Goal: Information Seeking & Learning: Learn about a topic

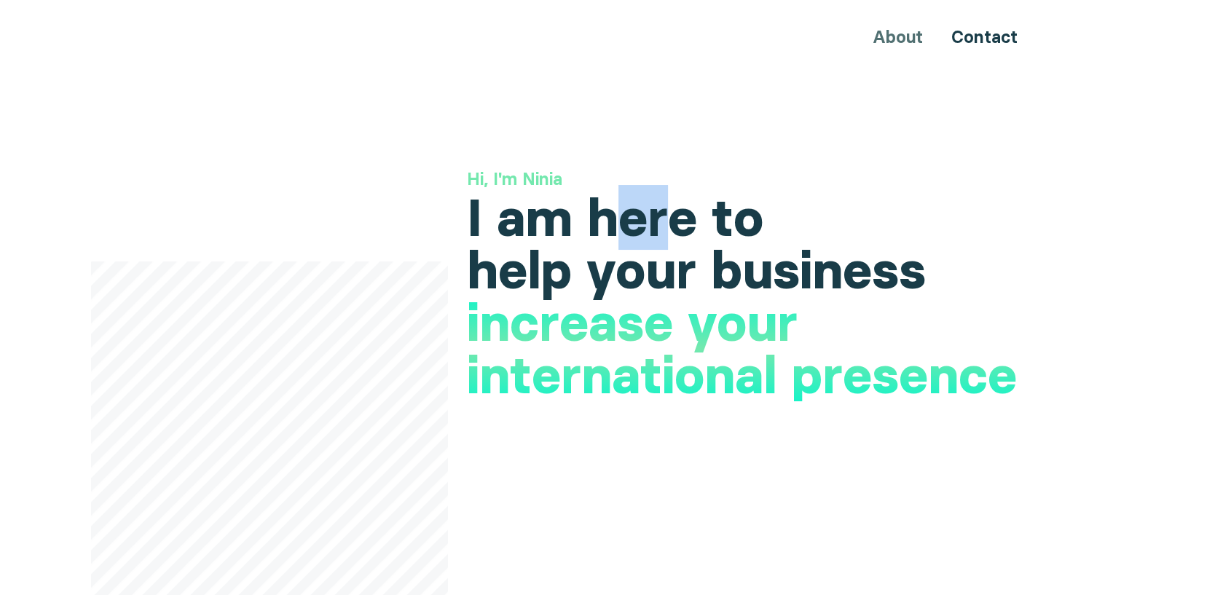
drag, startPoint x: 622, startPoint y: 224, endPoint x: 671, endPoint y: 224, distance: 48.8
click at [671, 224] on h1 "I am here to help your business" at bounding box center [754, 244] width 574 height 105
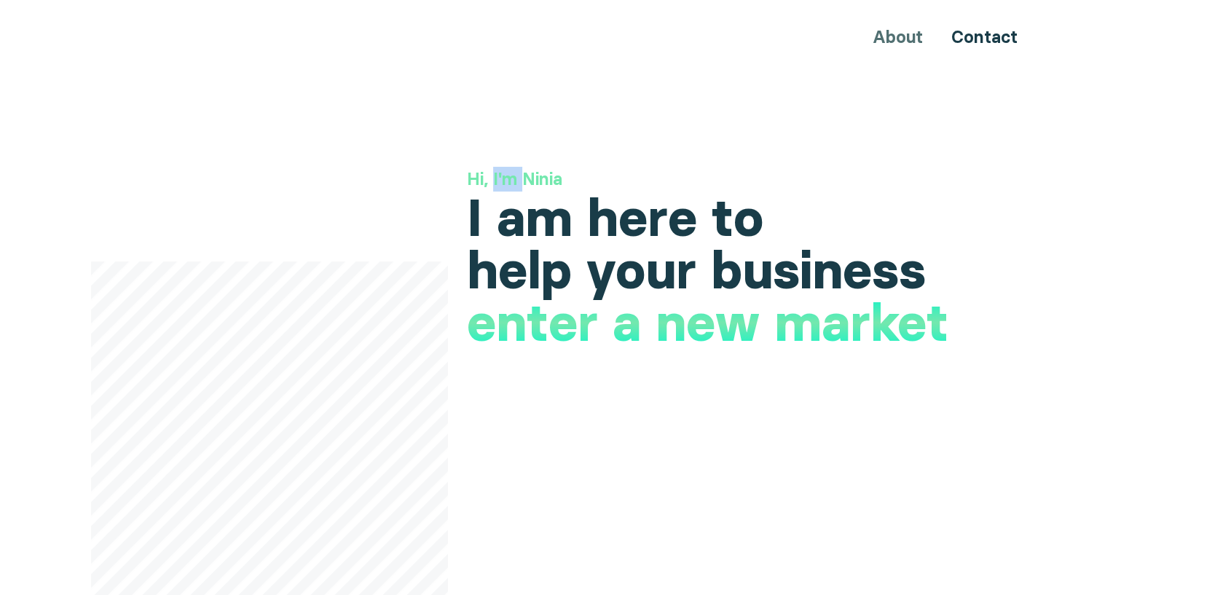
drag, startPoint x: 501, startPoint y: 173, endPoint x: 525, endPoint y: 173, distance: 24.0
click at [525, 173] on h3 "Hi, I'm Ninia" at bounding box center [754, 179] width 574 height 25
drag, startPoint x: 611, startPoint y: 222, endPoint x: 658, endPoint y: 222, distance: 47.4
click at [658, 222] on h1 "I am here to help your business" at bounding box center [754, 244] width 574 height 105
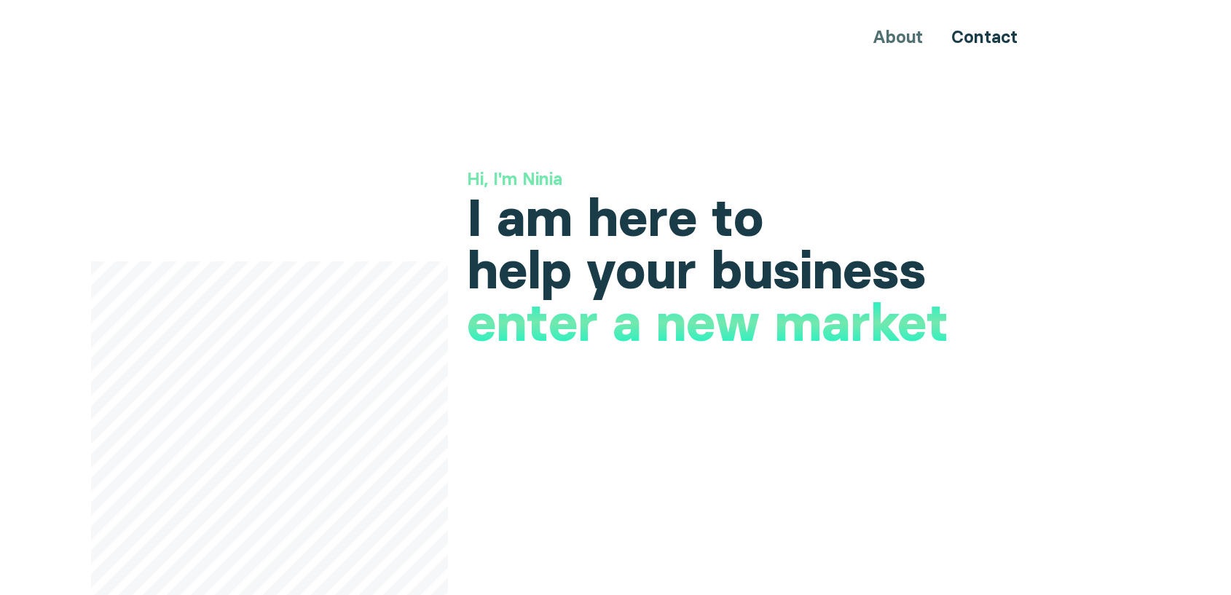
click at [583, 334] on h1 "launch a new product" at bounding box center [733, 346] width 533 height 52
click at [582, 329] on h1 "launch a new product" at bounding box center [733, 346] width 533 height 52
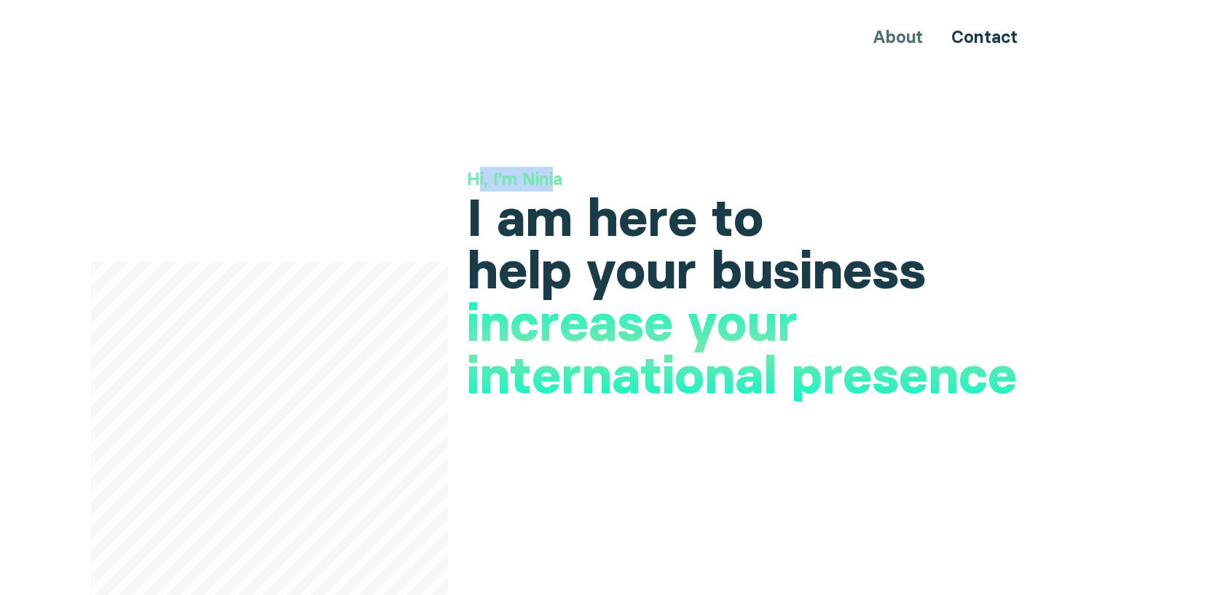
drag, startPoint x: 557, startPoint y: 176, endPoint x: 478, endPoint y: 170, distance: 78.9
click at [478, 170] on h3 "Hi, I'm Ninia" at bounding box center [754, 179] width 574 height 25
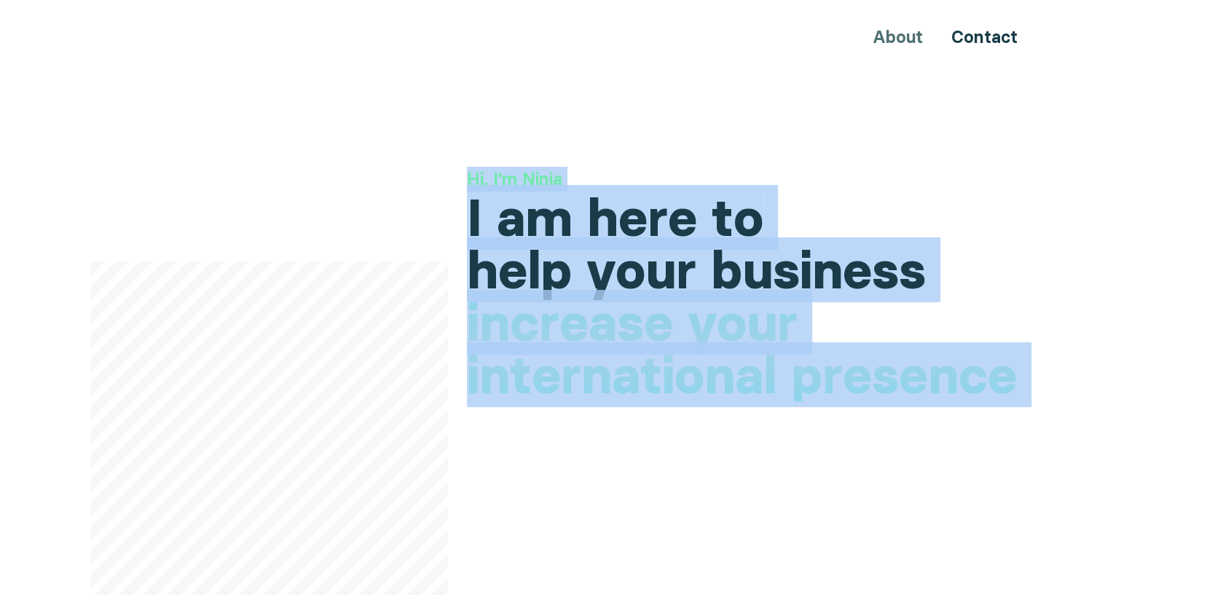
drag, startPoint x: 99, startPoint y: 106, endPoint x: 519, endPoint y: 397, distance: 511.5
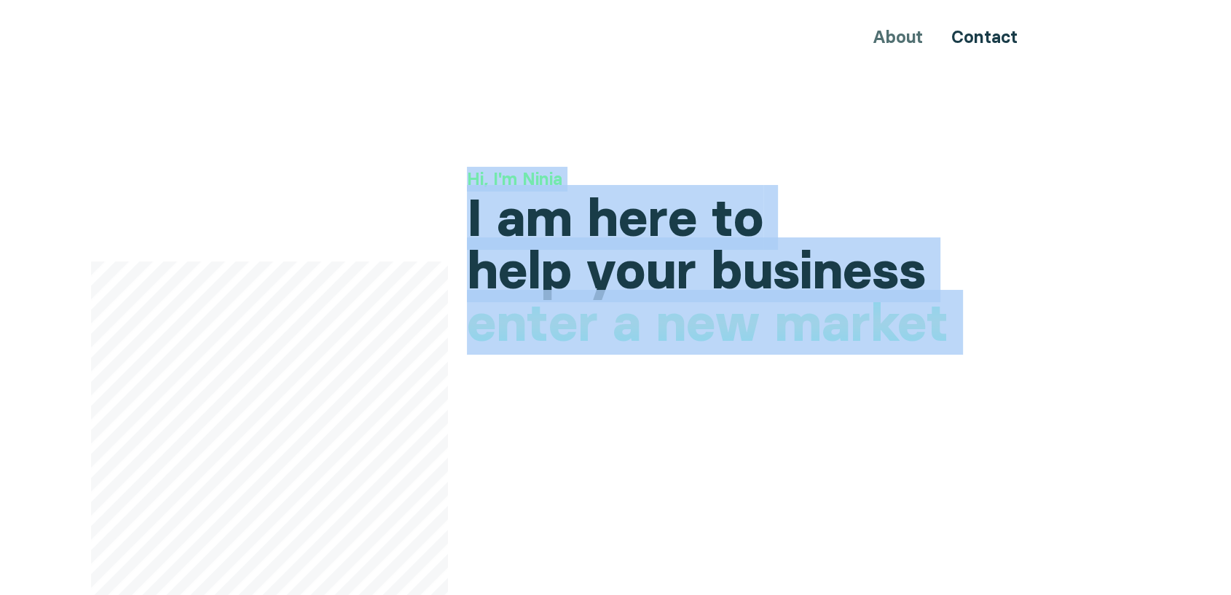
click at [621, 234] on h1 "I am here to help your business" at bounding box center [754, 244] width 574 height 105
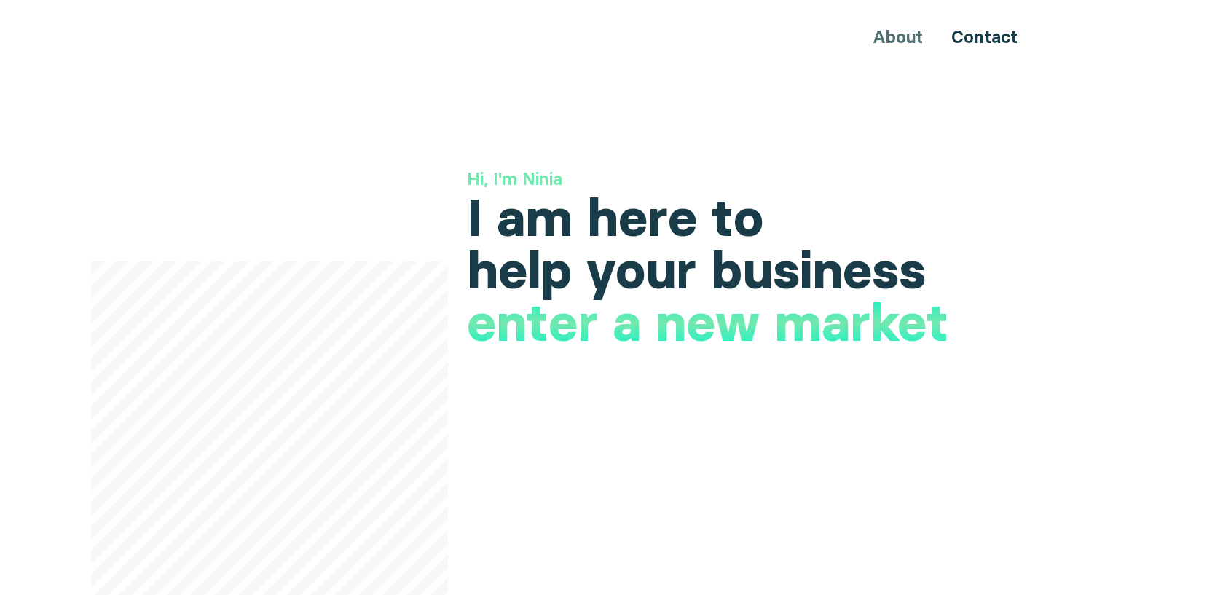
click at [874, 173] on h3 "Hi, I'm Ninia" at bounding box center [754, 179] width 574 height 25
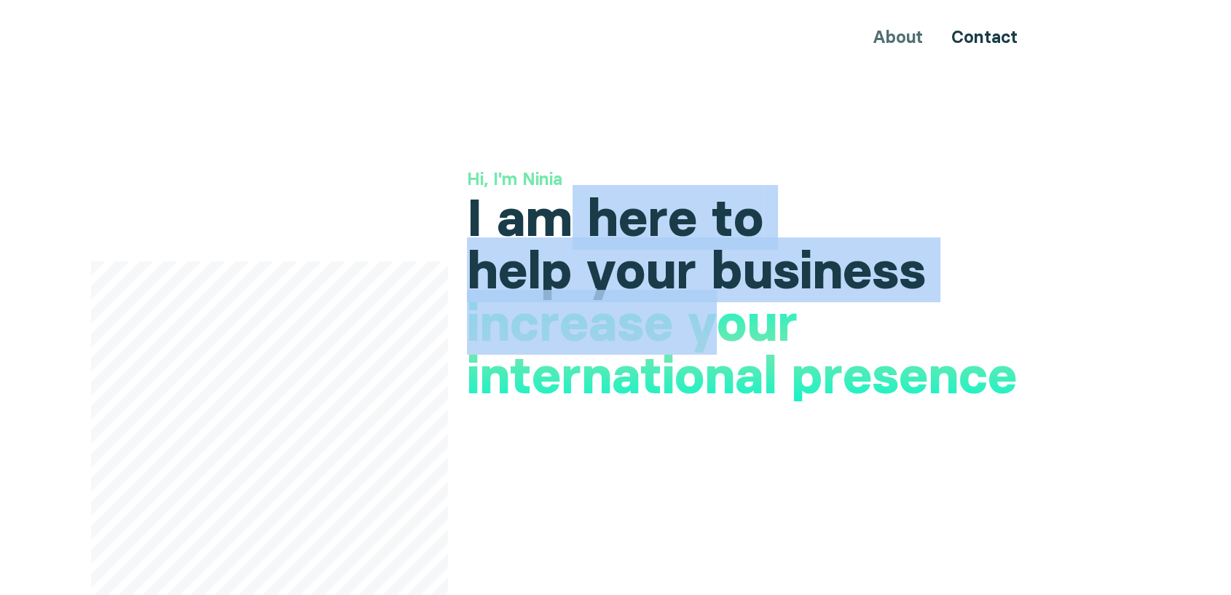
drag, startPoint x: 552, startPoint y: 224, endPoint x: 718, endPoint y: 300, distance: 183.6
click at [718, 297] on div "Hi, I'm Ninia I am here to help your business increase your international prese…" at bounding box center [754, 232] width 574 height 130
click at [637, 237] on h1 "I am here to help your business" at bounding box center [754, 244] width 574 height 105
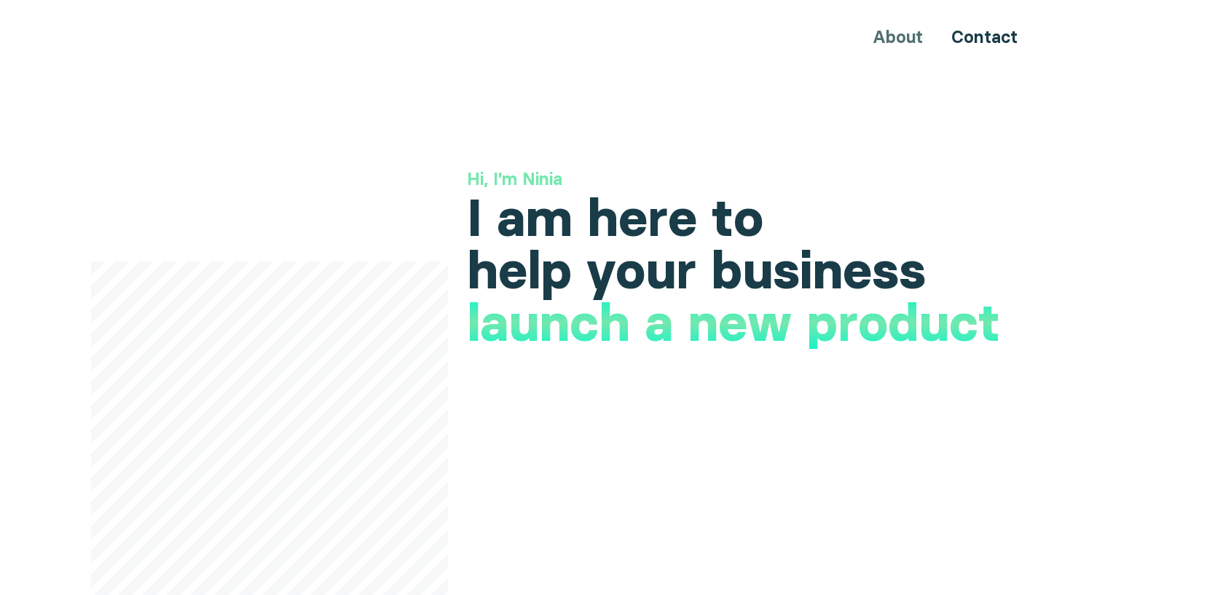
drag, startPoint x: 847, startPoint y: 265, endPoint x: 894, endPoint y: 287, distance: 51.5
drag, startPoint x: 931, startPoint y: 329, endPoint x: 845, endPoint y: 254, distance: 113.6
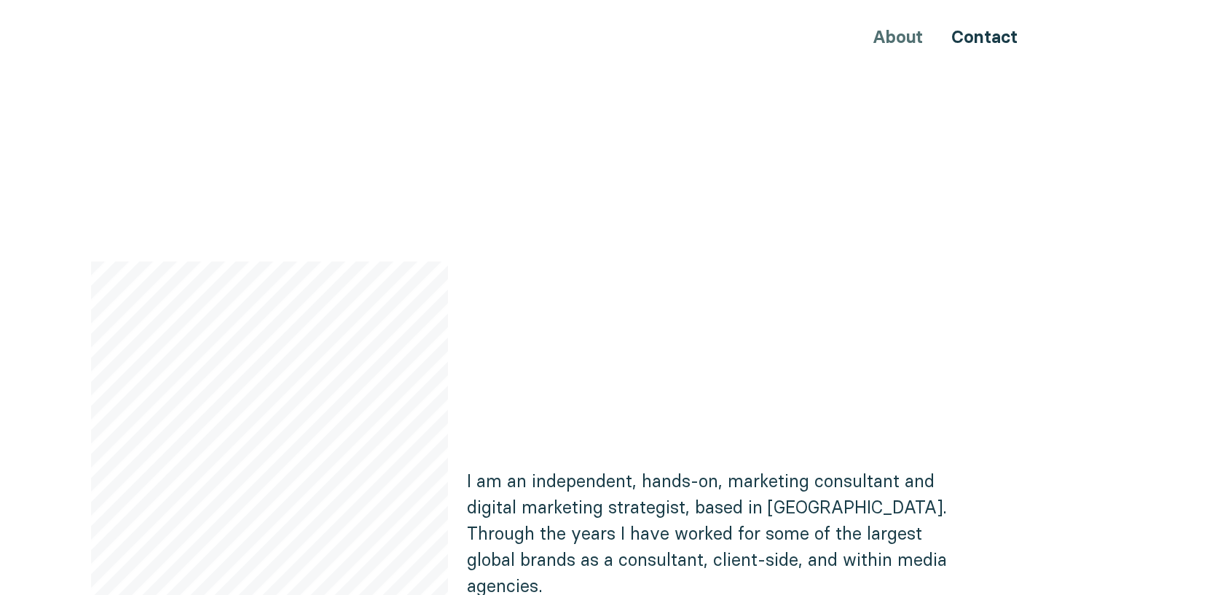
scroll to position [729, 0]
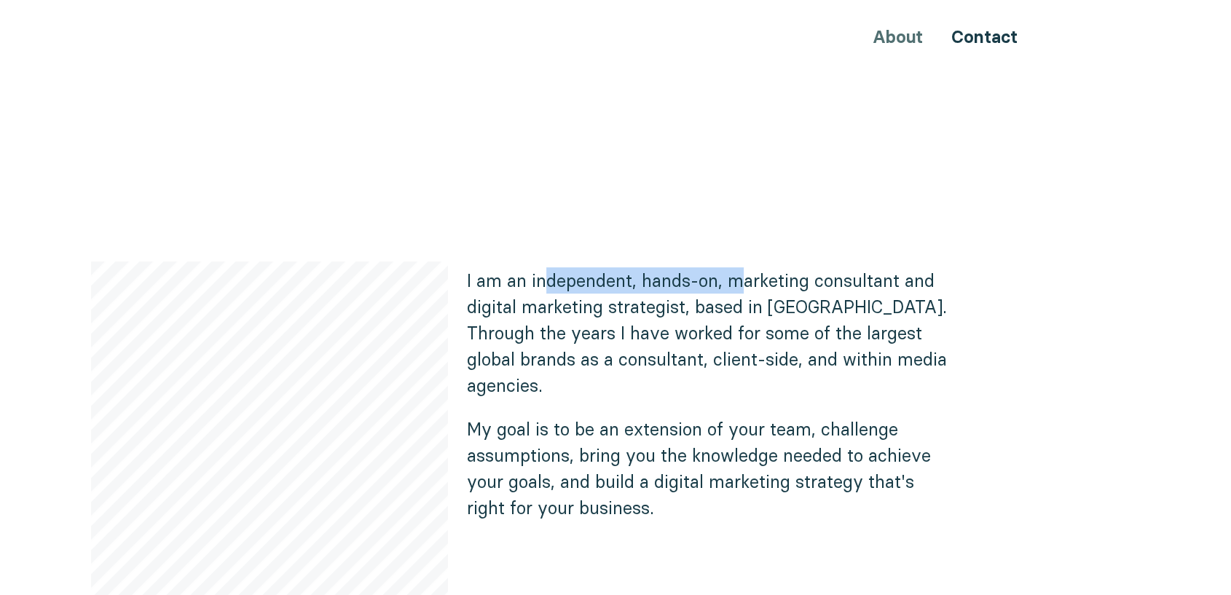
drag, startPoint x: 548, startPoint y: 277, endPoint x: 748, endPoint y: 282, distance: 199.7
click at [748, 282] on p "I am an independent, hands-on, marketing consultant and digital marketing strat…" at bounding box center [712, 332] width 490 height 131
click at [587, 347] on p "I am an independent, hands-on, marketing consultant and digital marketing strat…" at bounding box center [712, 332] width 490 height 131
click at [502, 322] on p "I am an independent, hands-on, marketing consultant and digital marketing strat…" at bounding box center [712, 332] width 490 height 131
drag, startPoint x: 560, startPoint y: 297, endPoint x: 531, endPoint y: 302, distance: 28.9
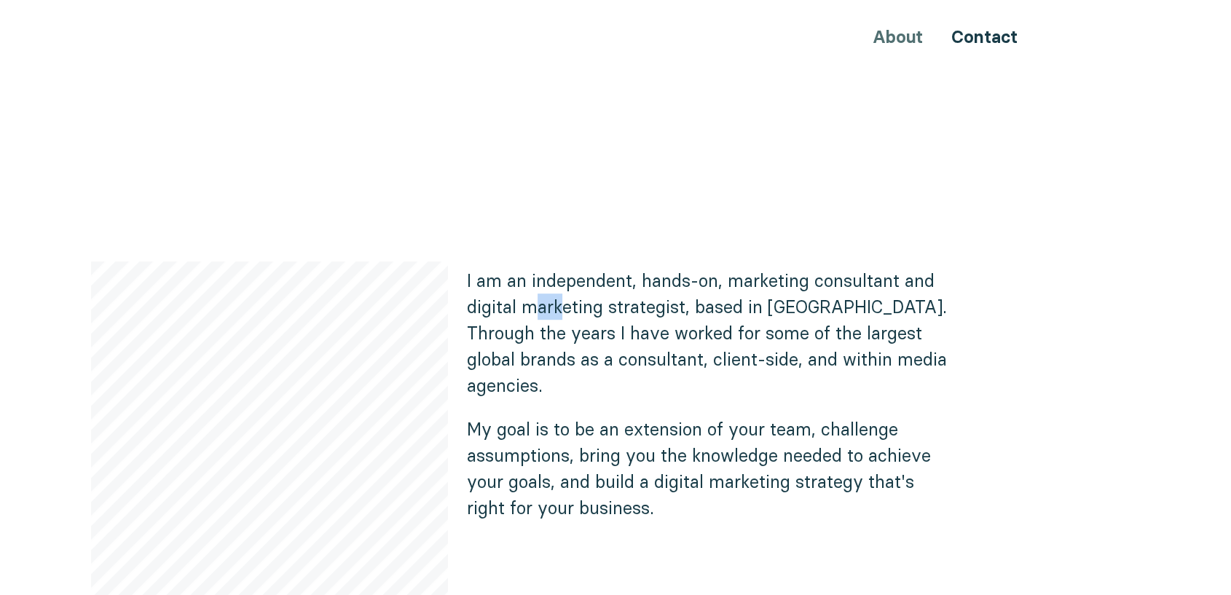
click at [531, 302] on p "I am an independent, hands-on, marketing consultant and digital marketing strat…" at bounding box center [712, 332] width 490 height 131
click at [536, 279] on p "I am an independent, hands-on, marketing consultant and digital marketing strat…" at bounding box center [712, 332] width 490 height 131
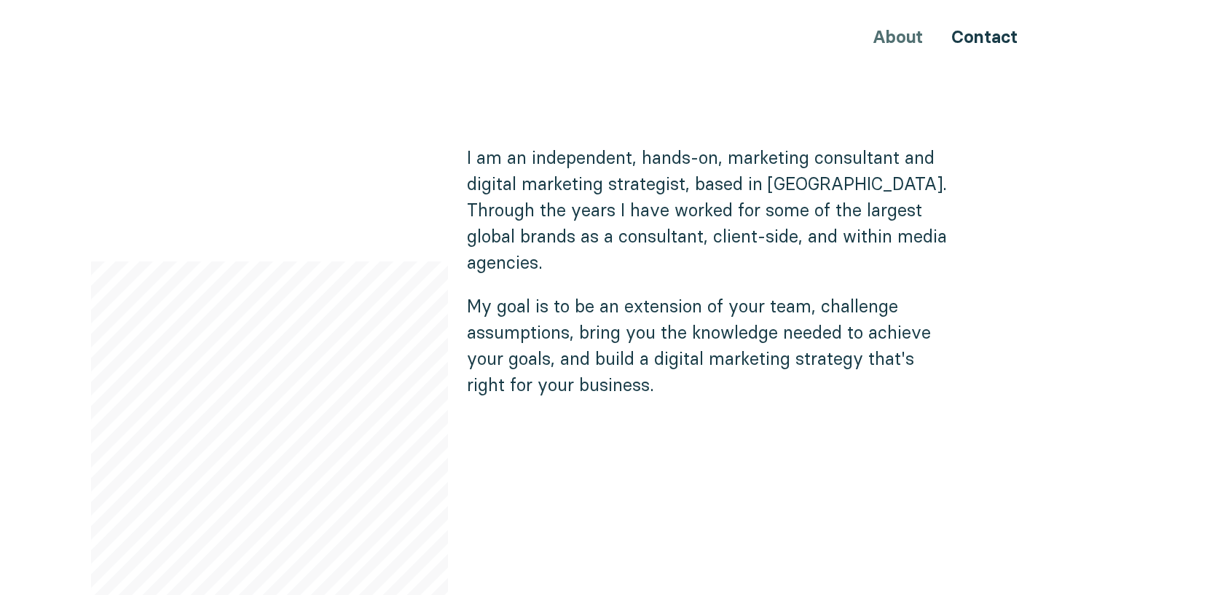
scroll to position [890, 0]
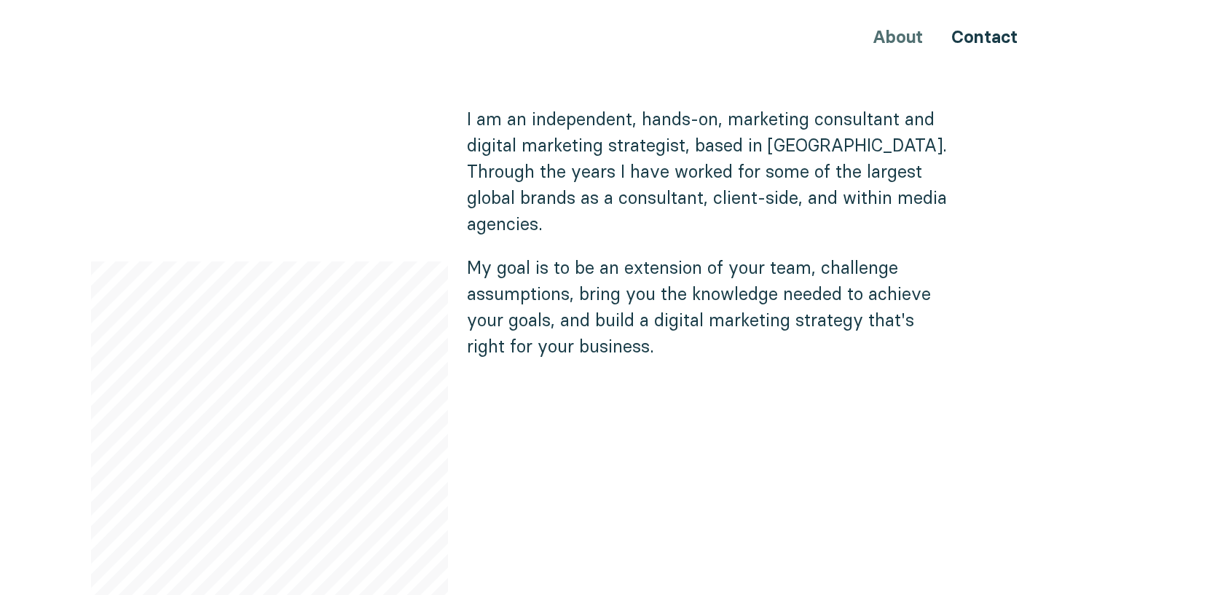
drag, startPoint x: 752, startPoint y: 146, endPoint x: 751, endPoint y: 176, distance: 29.9
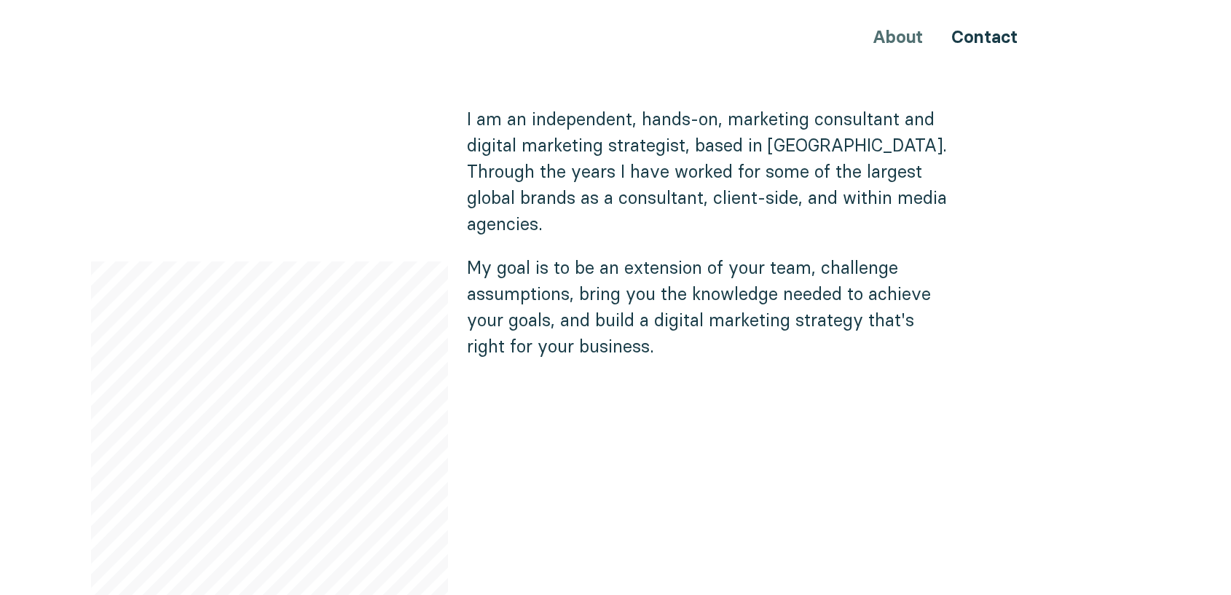
drag, startPoint x: 961, startPoint y: 143, endPoint x: 960, endPoint y: 150, distance: 7.4
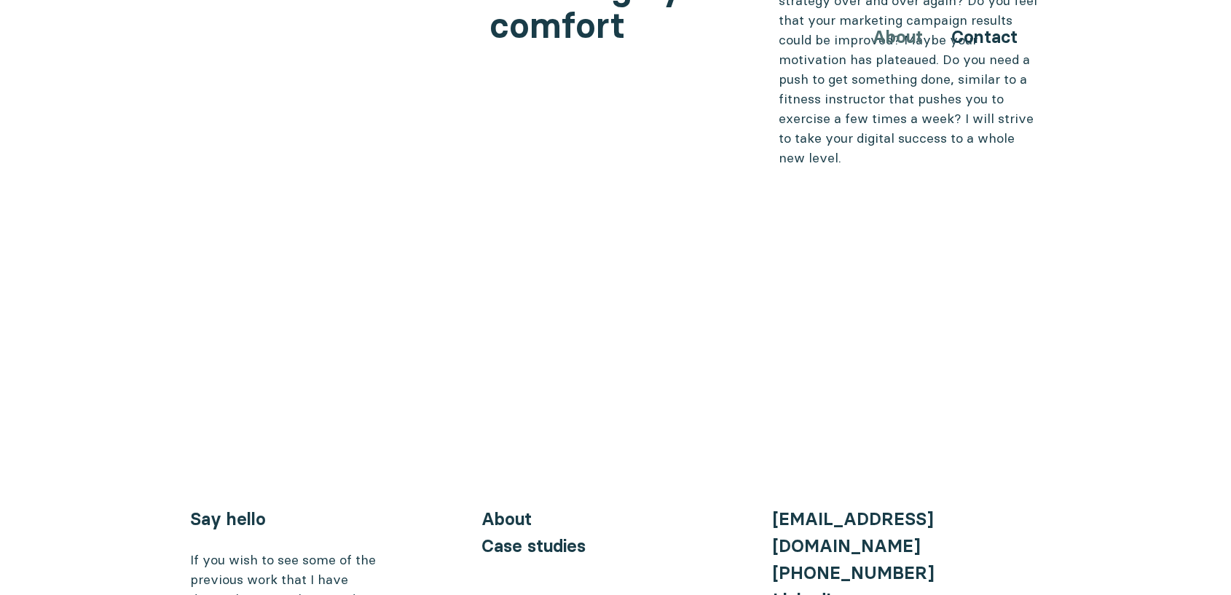
scroll to position [5913, 0]
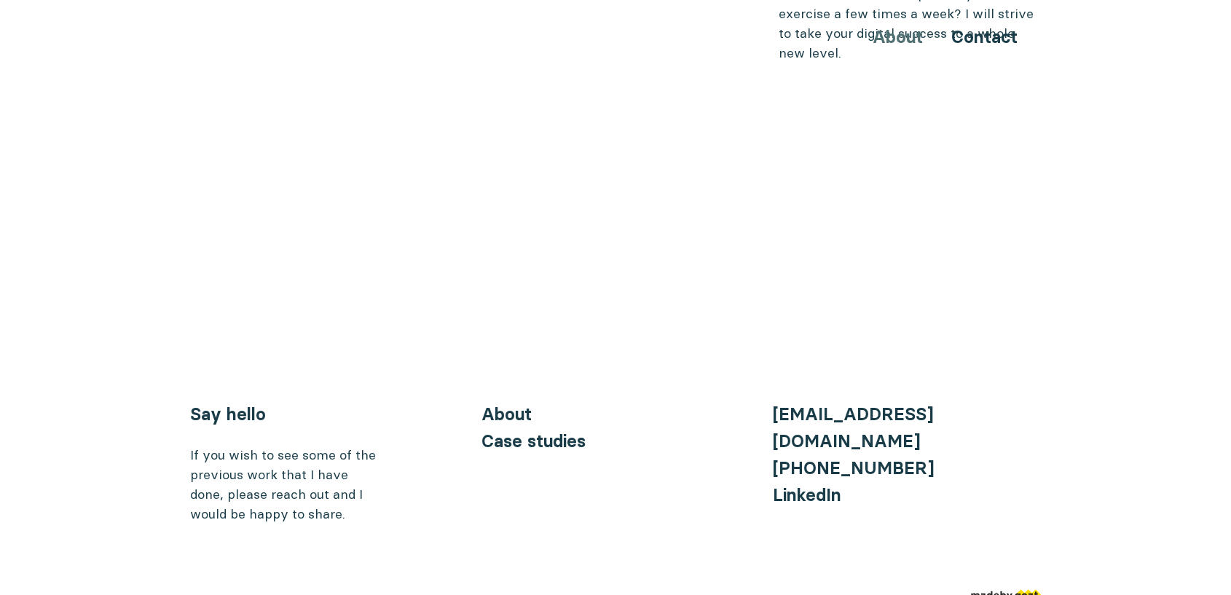
drag, startPoint x: 927, startPoint y: 183, endPoint x: 641, endPoint y: 2, distance: 338.0
drag, startPoint x: 329, startPoint y: 405, endPoint x: 286, endPoint y: 408, distance: 43.1
click at [286, 445] on div "If you wish to see some of the previous work that I have done, please reach out…" at bounding box center [284, 484] width 189 height 79
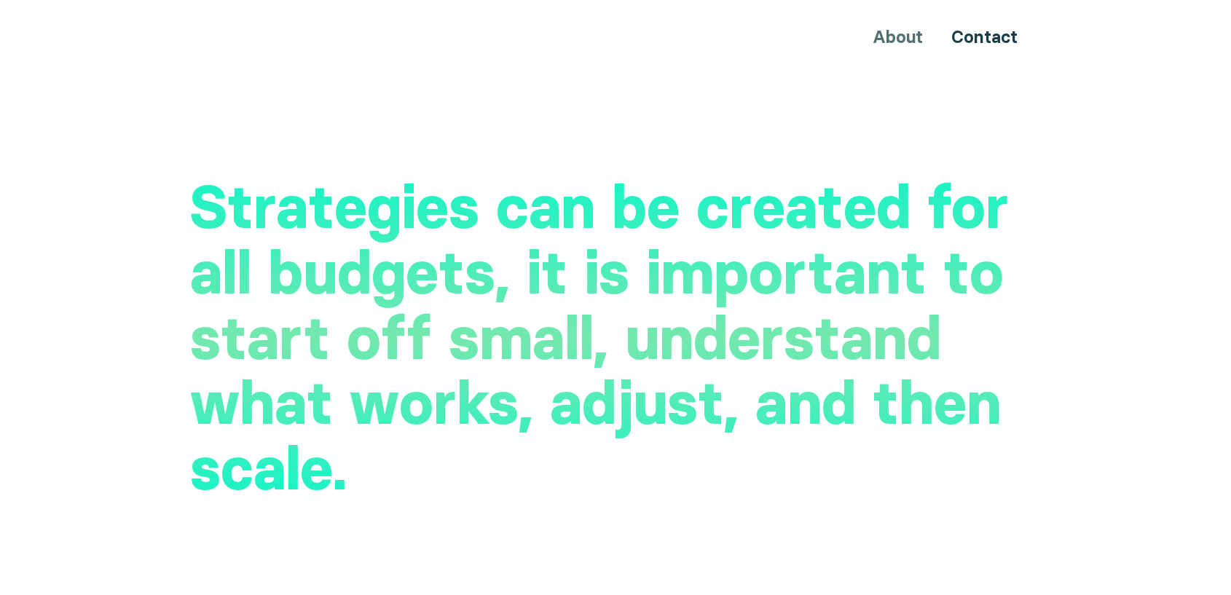
scroll to position [3646, 0]
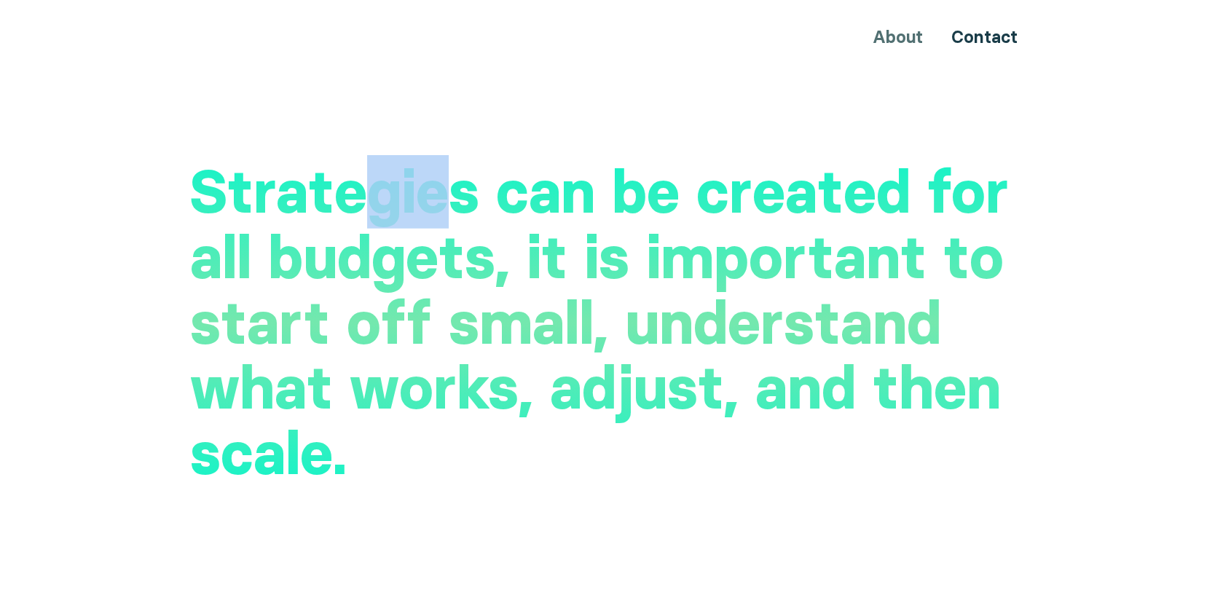
drag, startPoint x: 387, startPoint y: 172, endPoint x: 444, endPoint y: 179, distance: 57.9
click at [444, 179] on h2 "Strategies can be created for all budgets, it is important to start off small, …" at bounding box center [615, 323] width 851 height 327
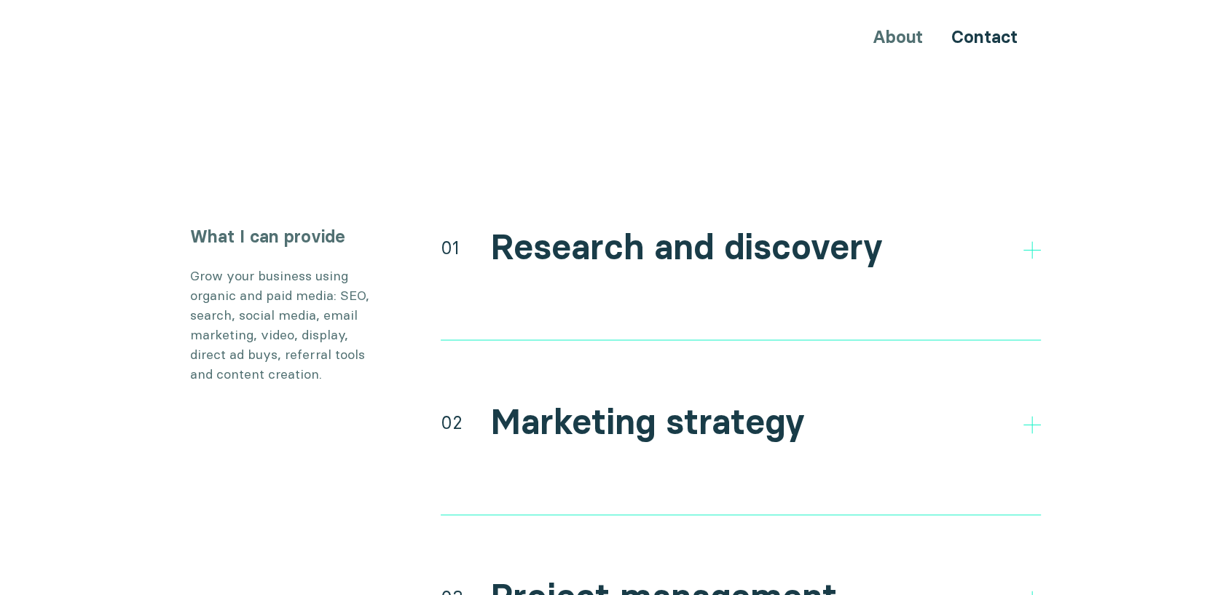
scroll to position [2594, 0]
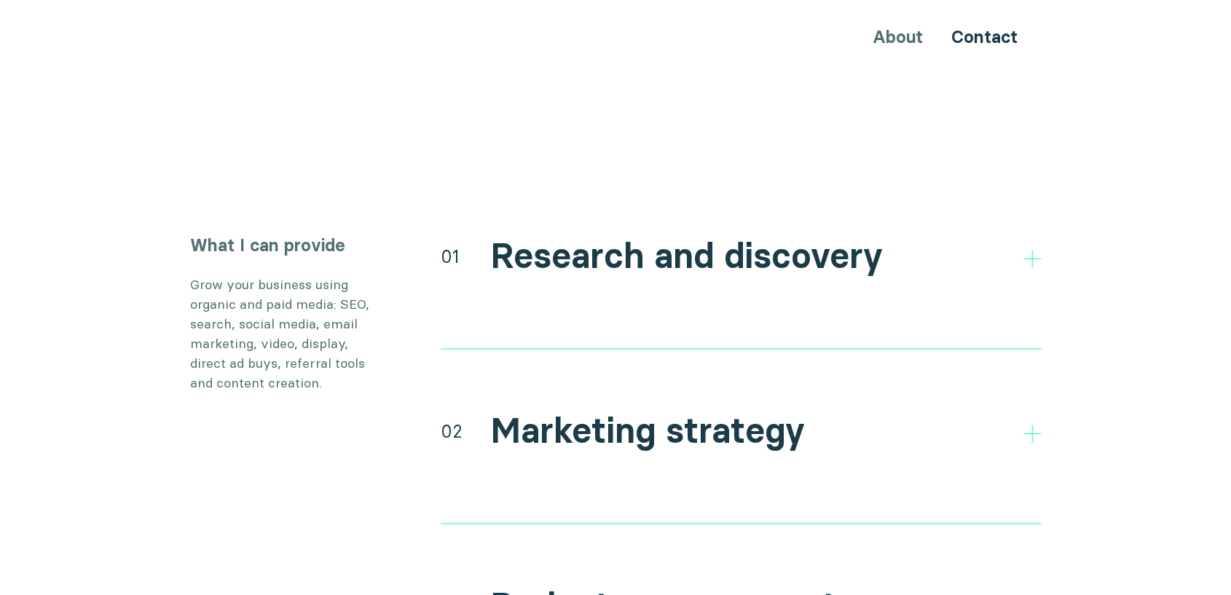
click at [565, 235] on h2 "Research and discovery" at bounding box center [686, 256] width 393 height 42
click at [1035, 250] on icon at bounding box center [1032, 258] width 17 height 17
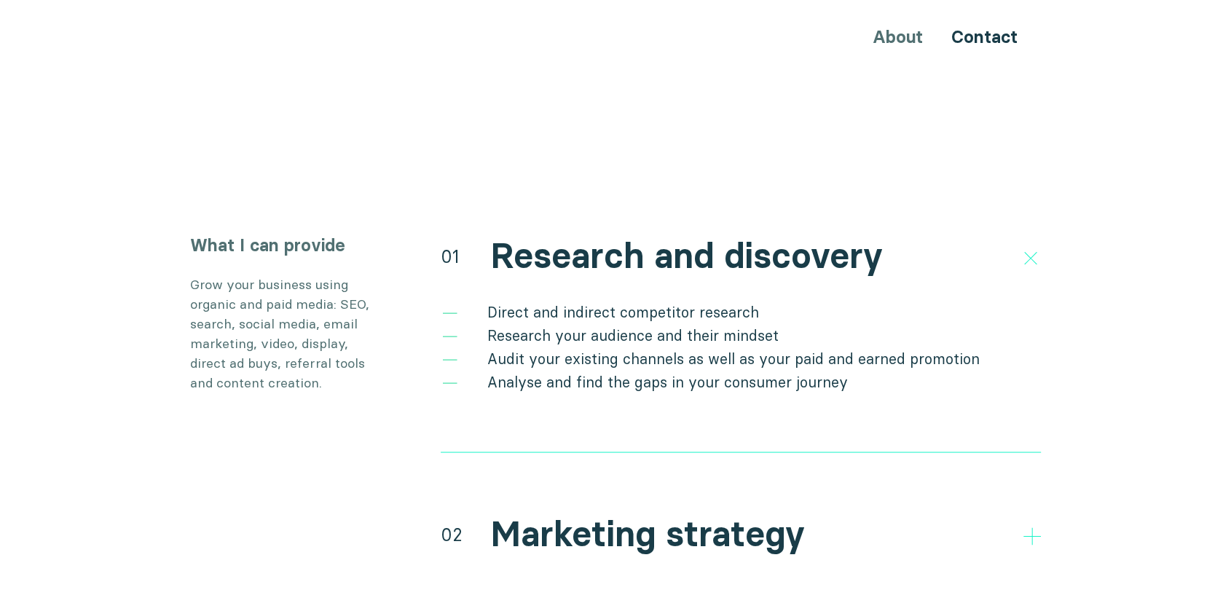
click at [1025, 246] on icon at bounding box center [1031, 258] width 25 height 25
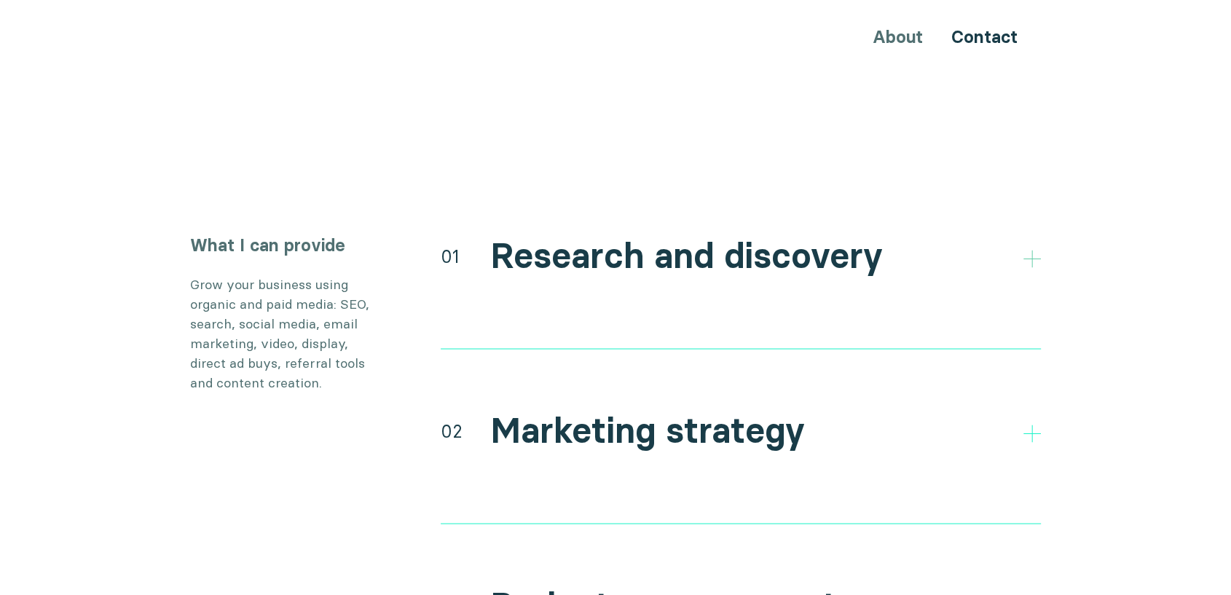
click at [1025, 250] on polygon at bounding box center [1032, 258] width 17 height 17
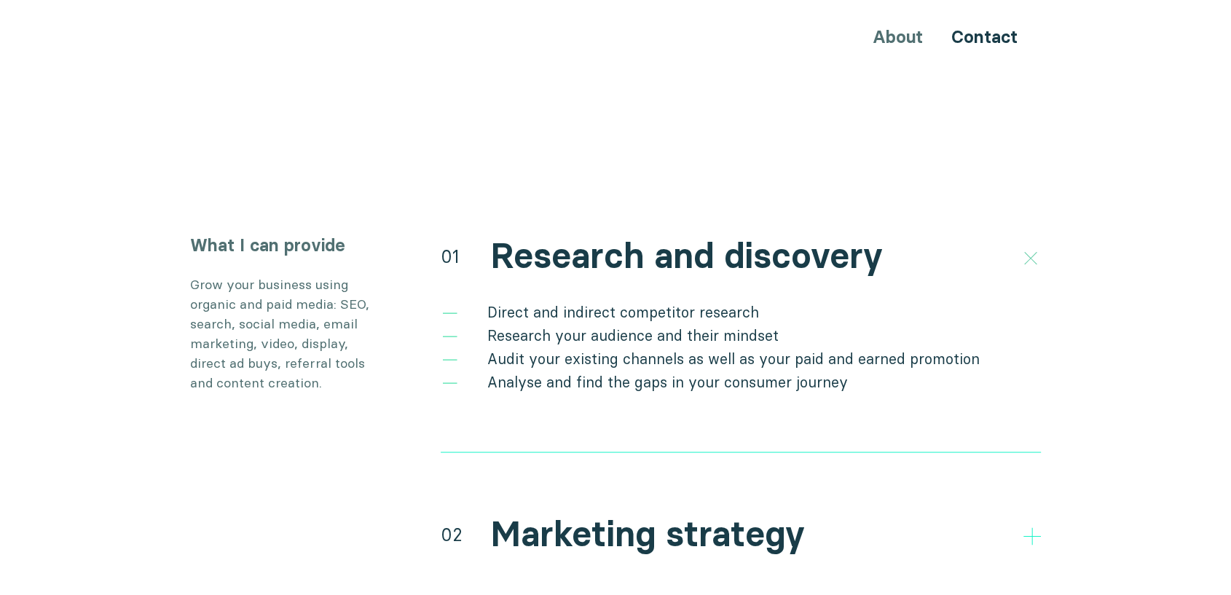
click at [1025, 246] on icon at bounding box center [1031, 258] width 25 height 25
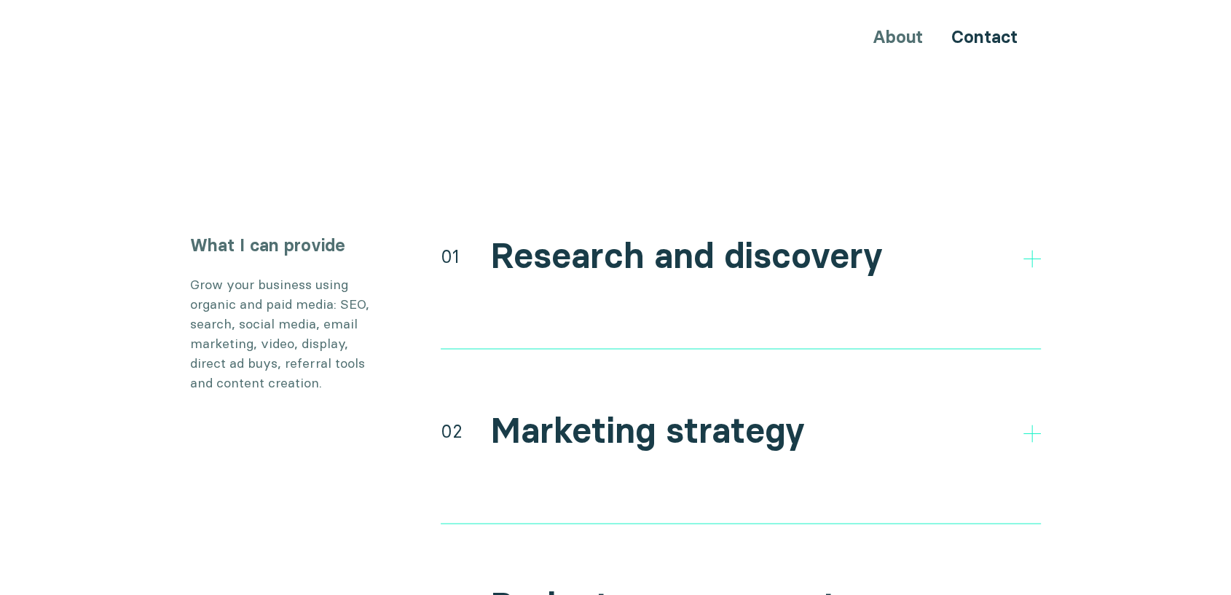
click at [1024, 250] on icon at bounding box center [1032, 258] width 17 height 17
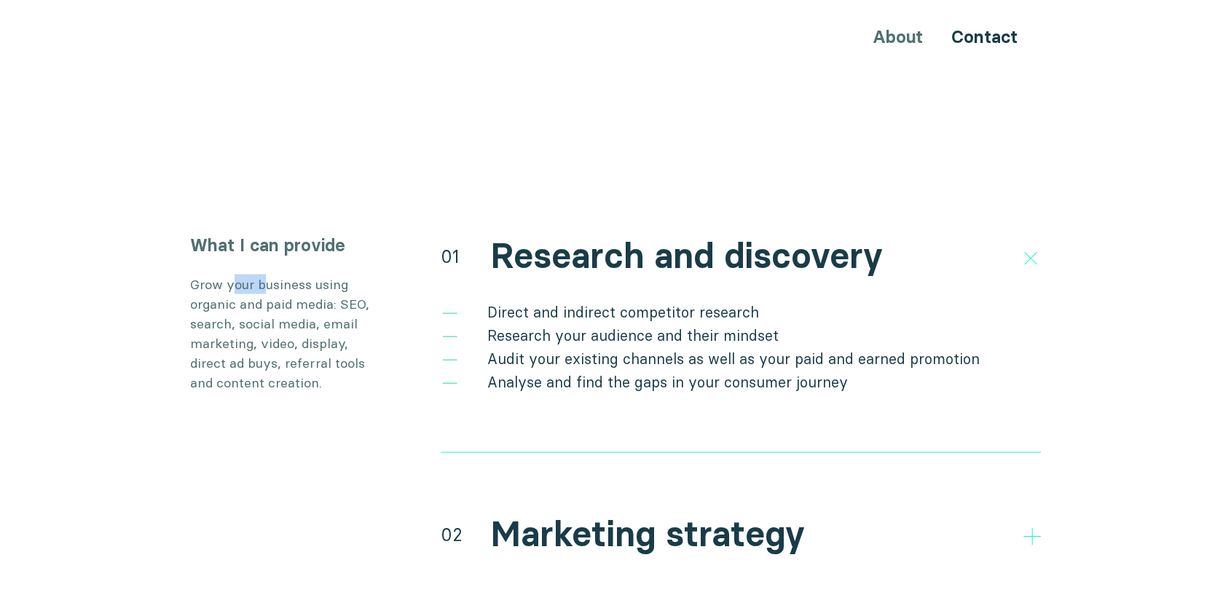
drag, startPoint x: 235, startPoint y: 262, endPoint x: 266, endPoint y: 255, distance: 31.3
click at [264, 274] on p "Grow your business using organic and paid media: SEO, search, social media, ema…" at bounding box center [284, 333] width 189 height 118
drag, startPoint x: 479, startPoint y: 278, endPoint x: 476, endPoint y: 289, distance: 10.8
drag, startPoint x: 516, startPoint y: 289, endPoint x: 602, endPoint y: 290, distance: 86.0
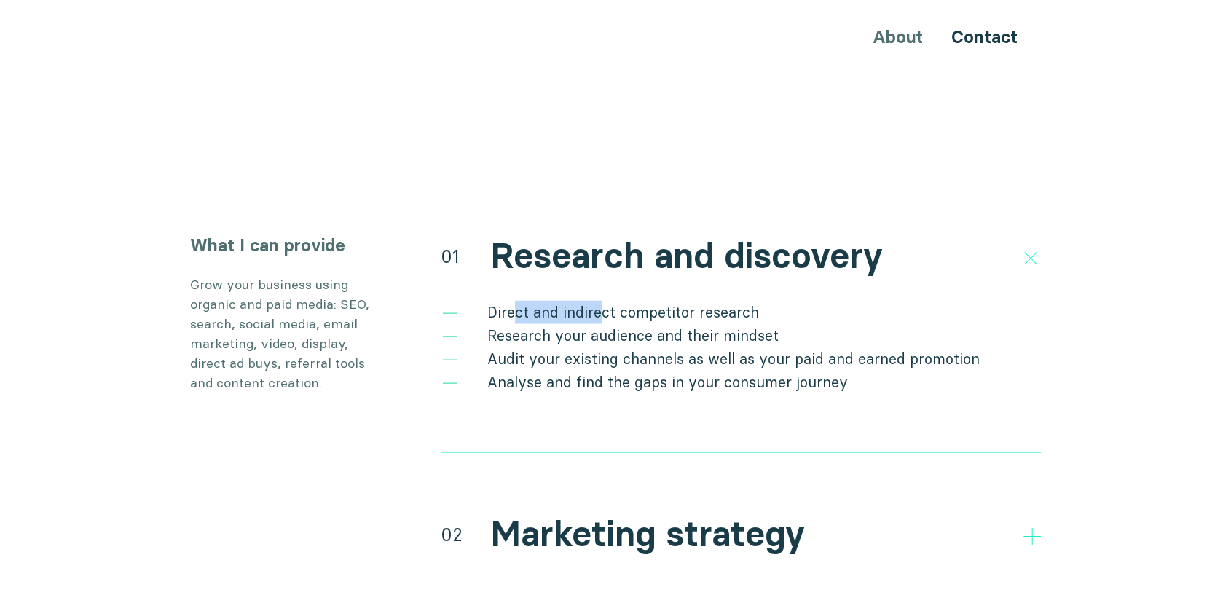
click at [602, 300] on li "Direct and indirect competitor research" at bounding box center [741, 311] width 600 height 23
